Goal: Find specific page/section

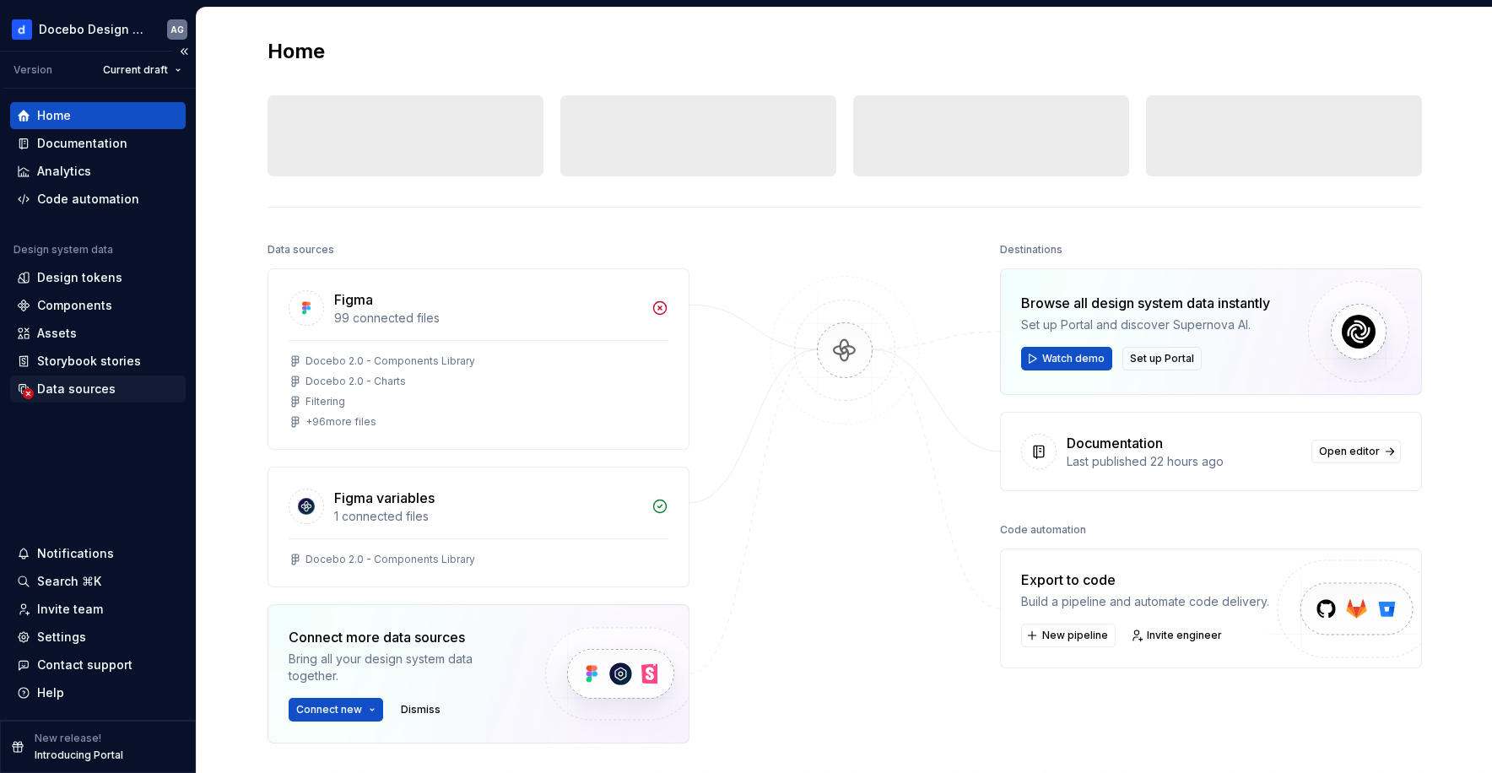
click at [98, 389] on div "Data sources" at bounding box center [76, 389] width 78 height 17
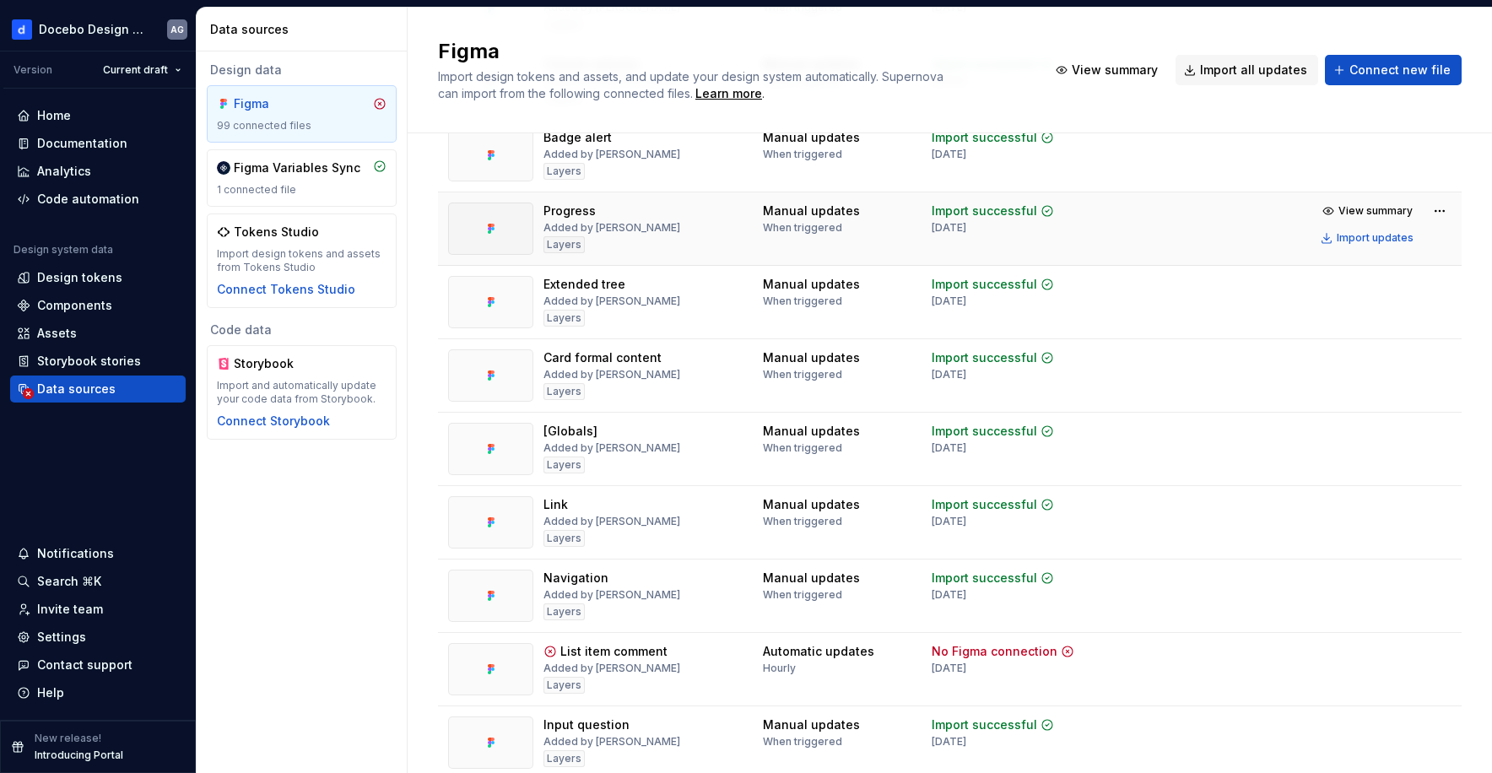
scroll to position [2280, 0]
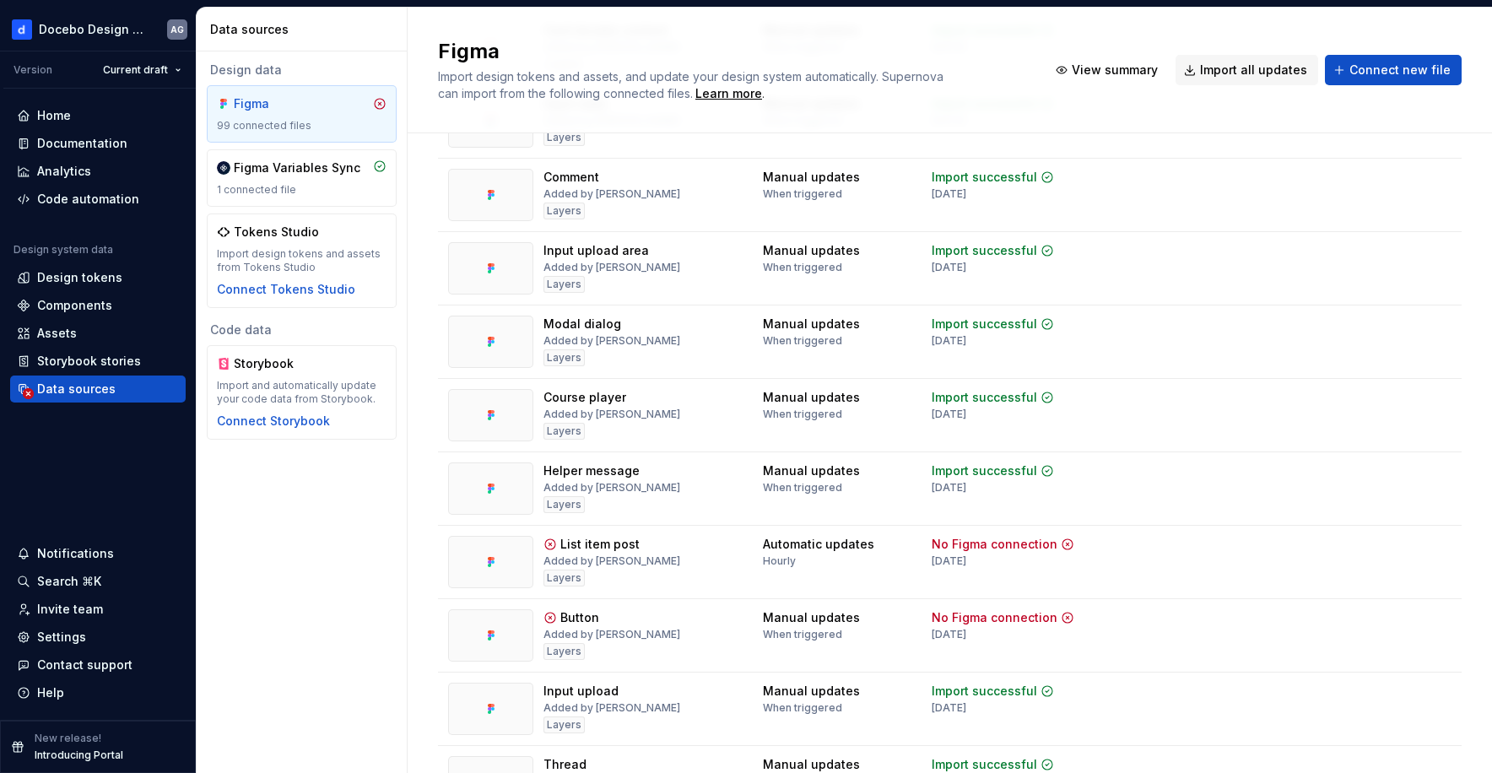
scroll to position [556, 0]
